Goal: Entertainment & Leisure: Consume media (video, audio)

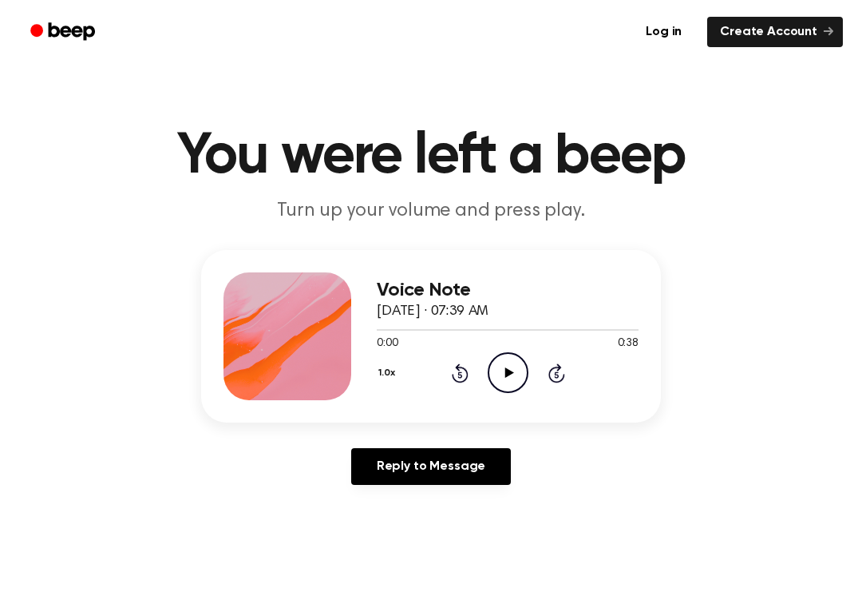
click at [504, 367] on icon "Play Audio" at bounding box center [508, 372] width 41 height 41
click at [501, 378] on icon "Pause Audio" at bounding box center [508, 372] width 41 height 41
click at [498, 380] on icon "Play Audio" at bounding box center [508, 372] width 41 height 41
click at [503, 364] on icon "Pause Audio" at bounding box center [508, 372] width 41 height 41
click at [478, 358] on div "1.0x Rewind 5 seconds Play Audio Skip 5 seconds" at bounding box center [508, 372] width 262 height 41
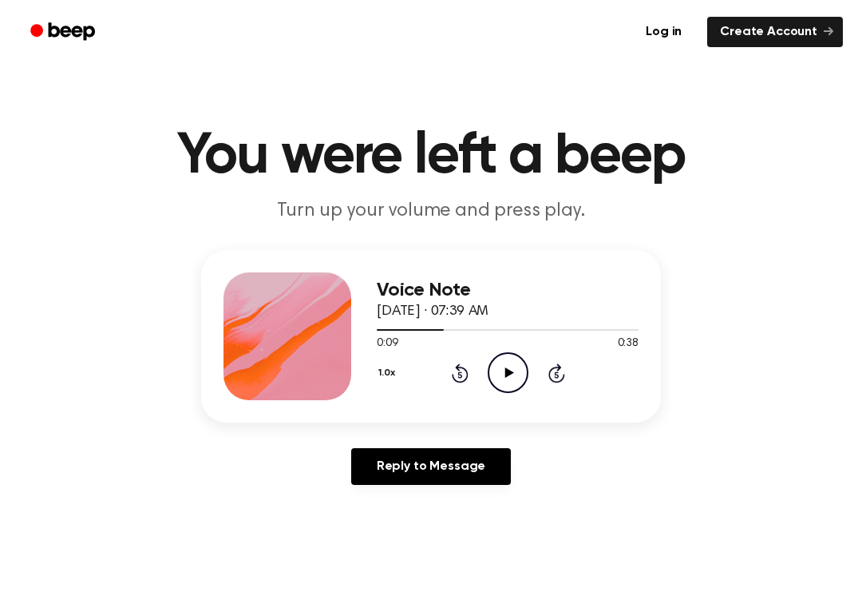
click at [515, 387] on icon "Play Audio" at bounding box center [508, 372] width 41 height 41
click at [515, 387] on icon "Pause Audio" at bounding box center [508, 372] width 41 height 41
click at [521, 372] on icon "Play Audio" at bounding box center [508, 372] width 41 height 41
click at [494, 371] on icon "Pause Audio" at bounding box center [508, 372] width 41 height 41
click at [501, 407] on div "Voice Note [DATE] · 07:39 AM 0:22 0:38 Your browser does not support the [objec…" at bounding box center [431, 336] width 460 height 172
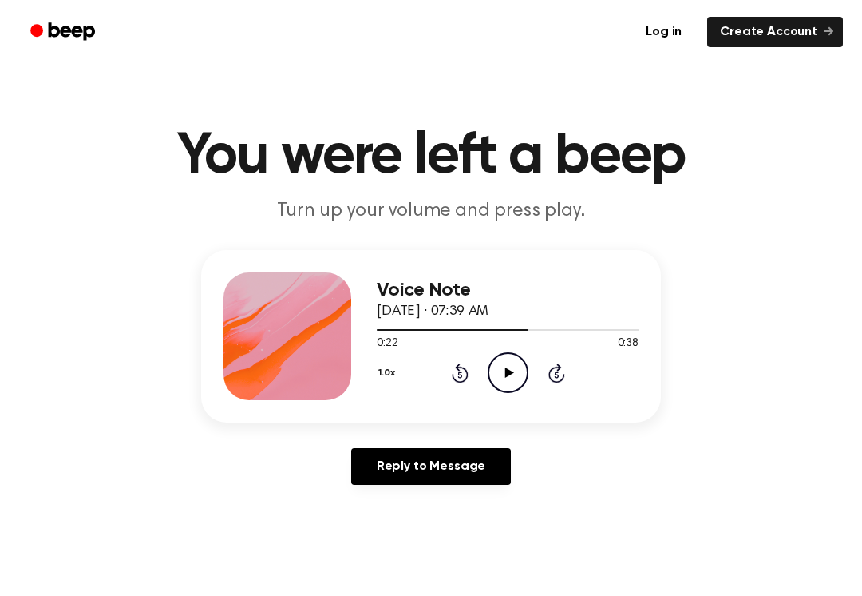
click at [521, 357] on circle at bounding box center [508, 372] width 39 height 39
click at [500, 383] on icon "Pause Audio" at bounding box center [508, 372] width 41 height 41
